Goal: Transaction & Acquisition: Purchase product/service

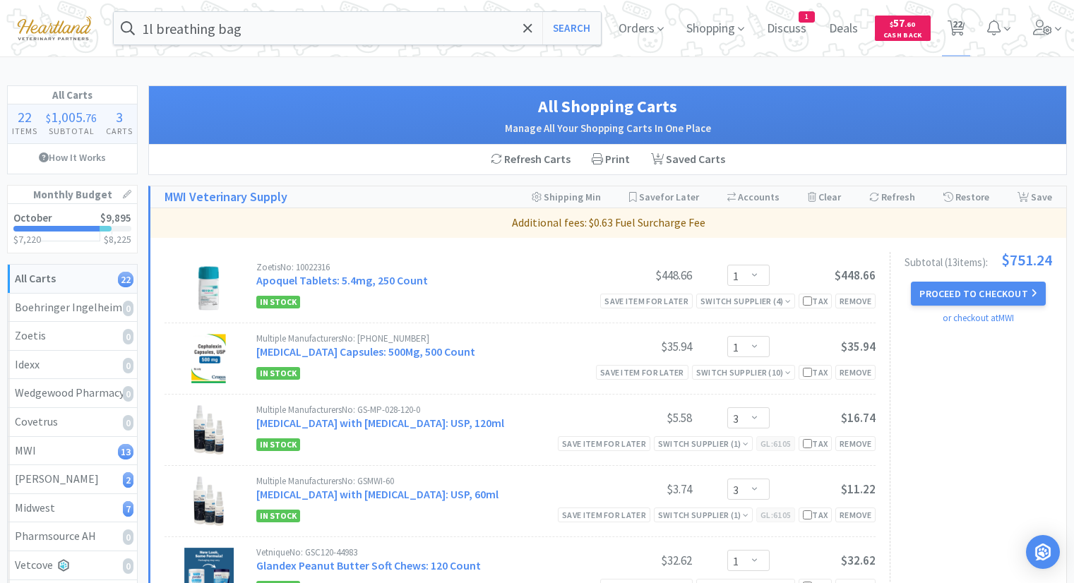
select select "1"
select select "3"
select select "1"
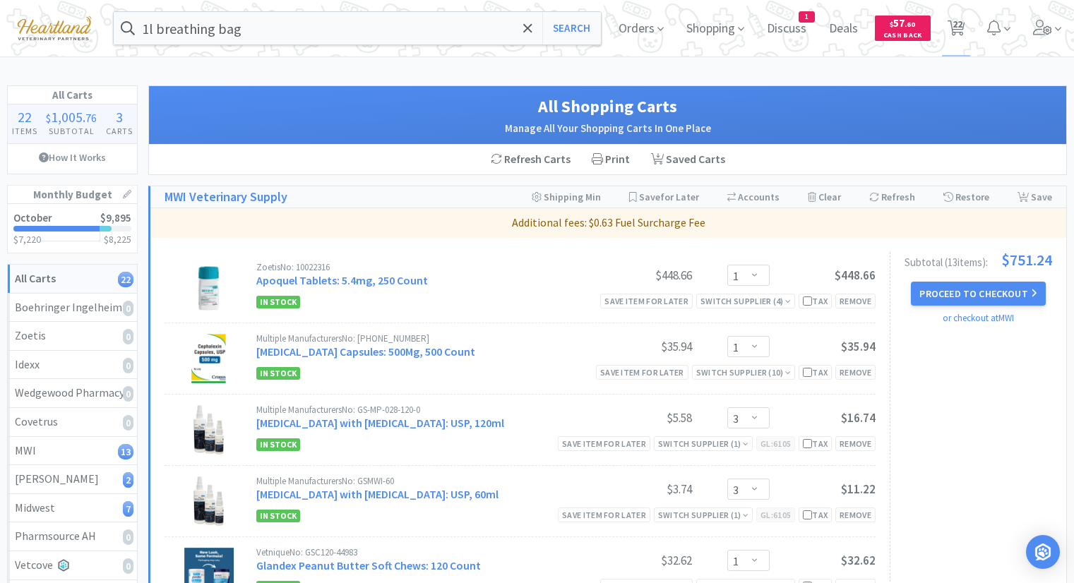
select select "10"
select select "1"
select select "2"
select select "12"
select select "6"
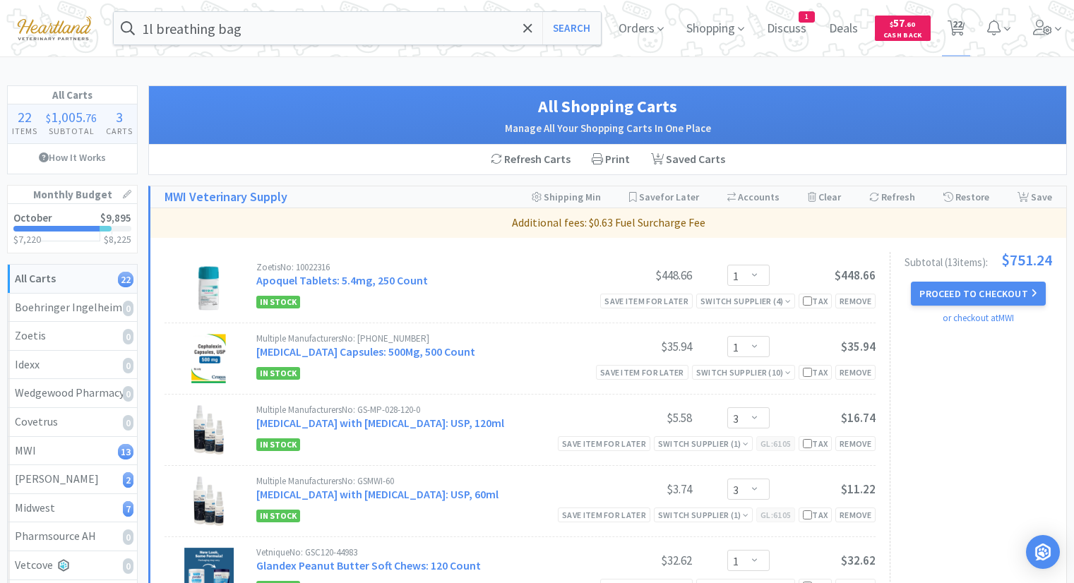
select select "1"
select select "4"
select select "2"
select select "4"
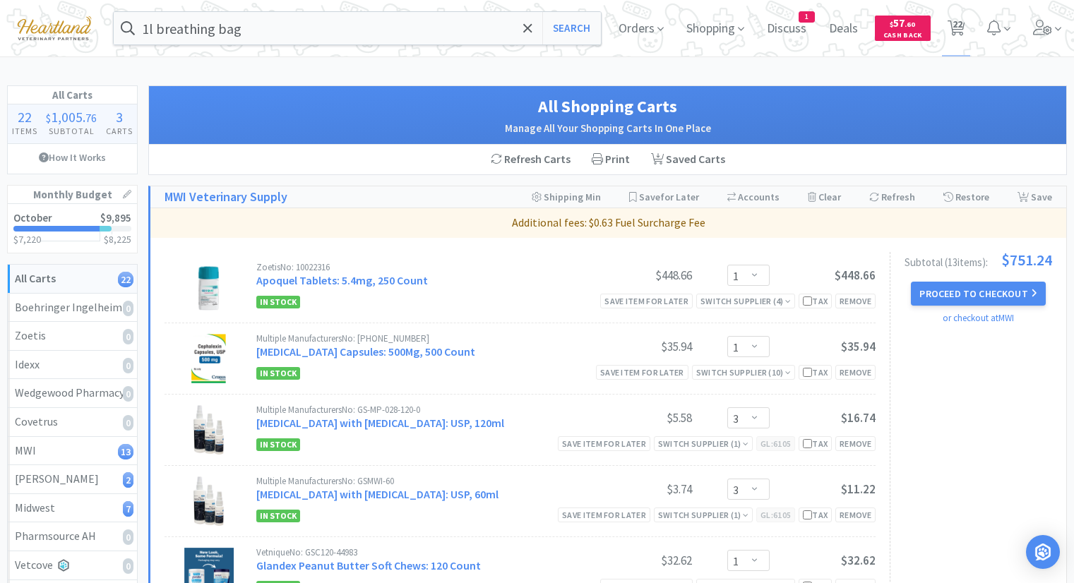
select select "1"
select select "2"
select select "1"
select select "4"
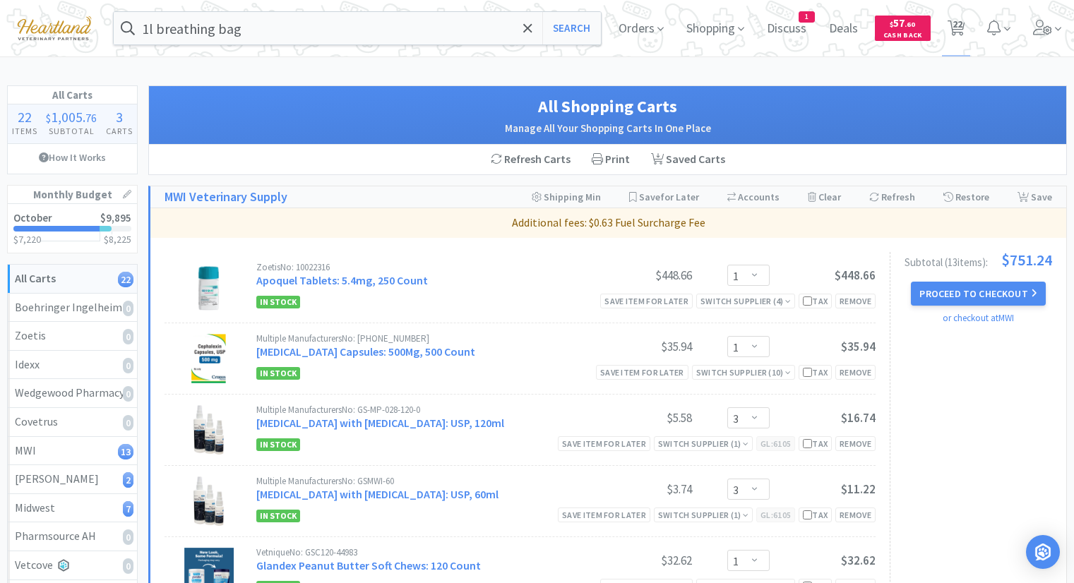
select select "1"
